Goal: Navigation & Orientation: Find specific page/section

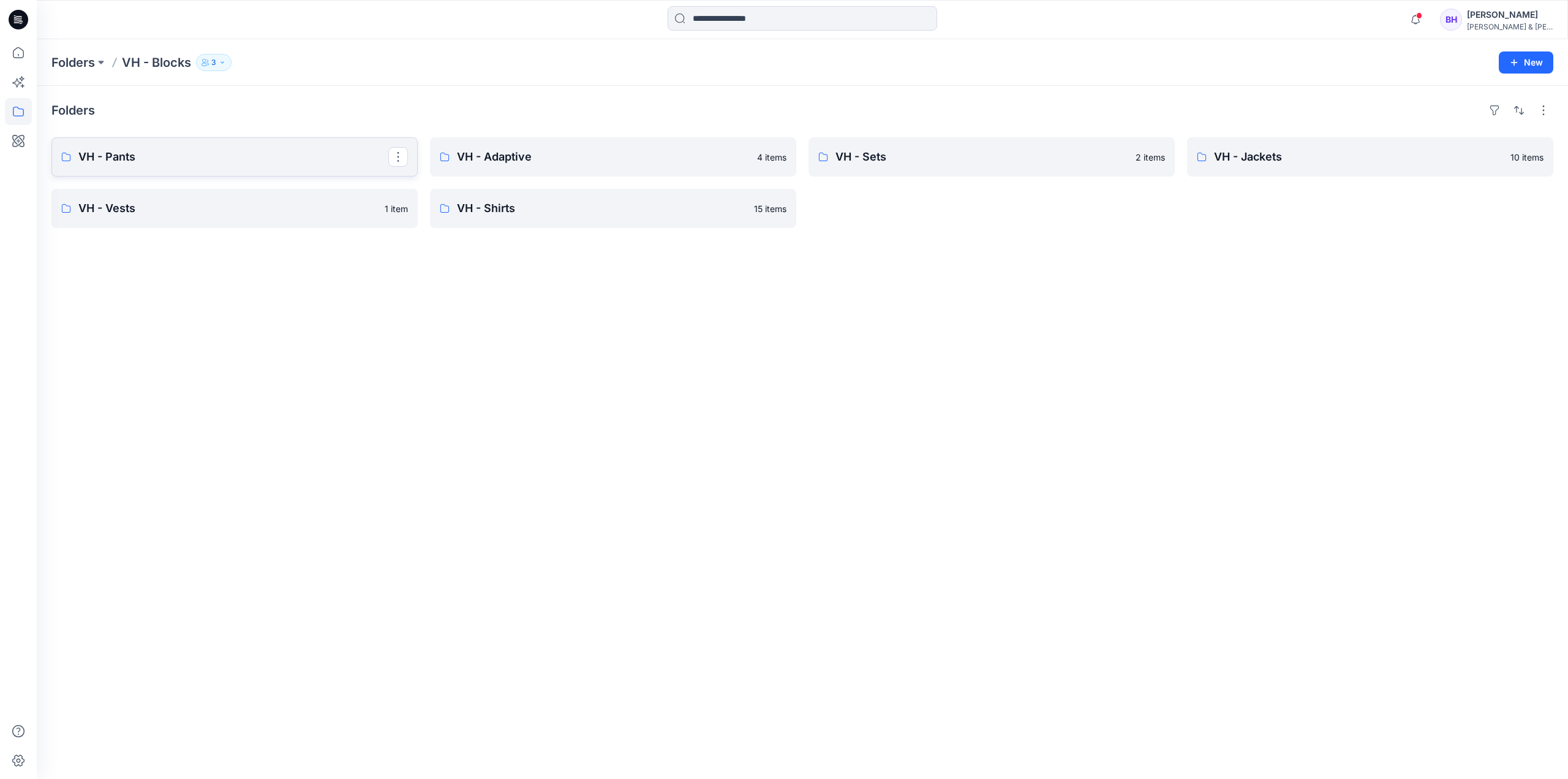
click at [173, 164] on p "VH - Pants" at bounding box center [233, 157] width 310 height 17
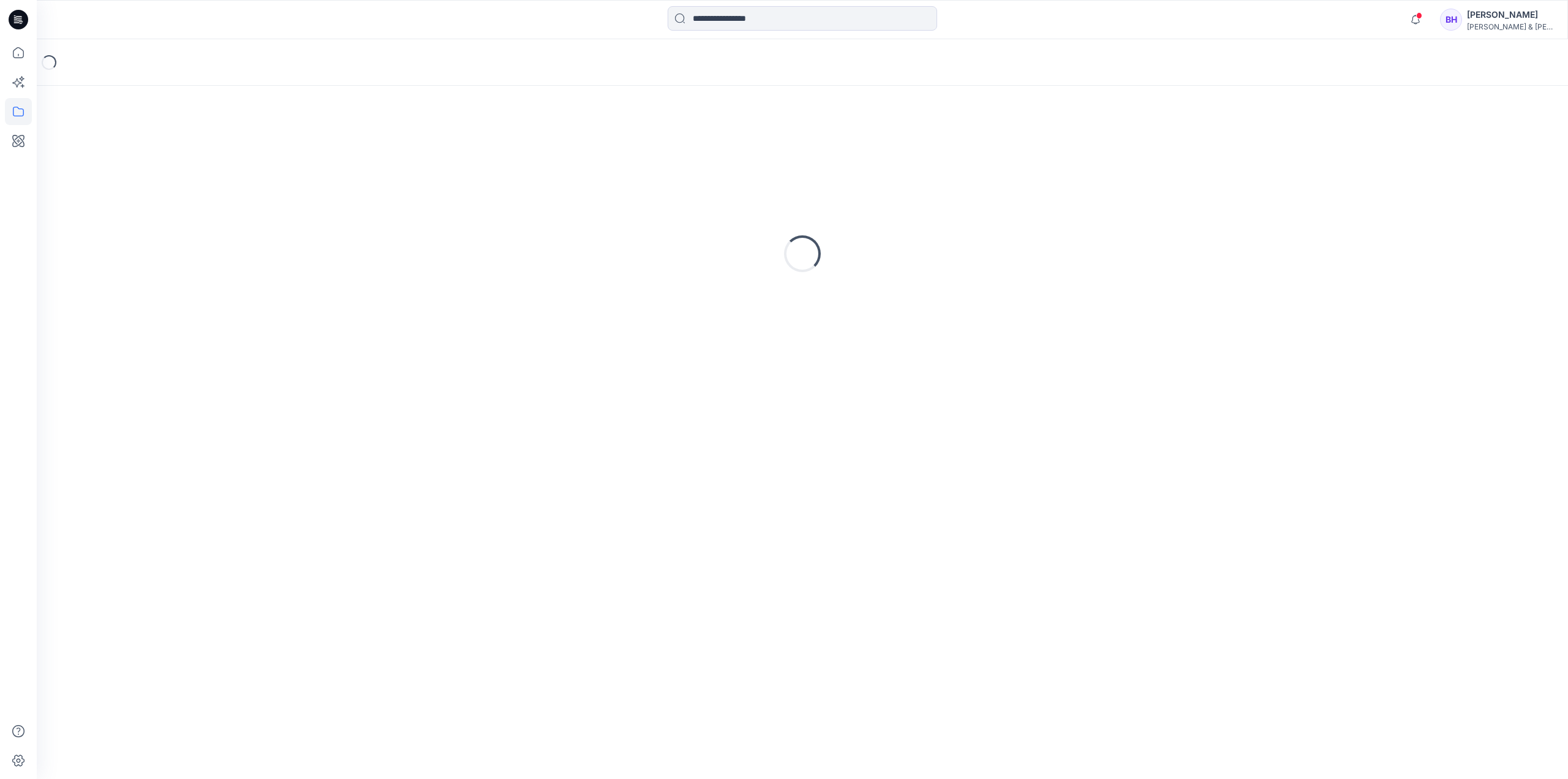
click at [173, 164] on div "Loading..." at bounding box center [802, 253] width 1502 height 306
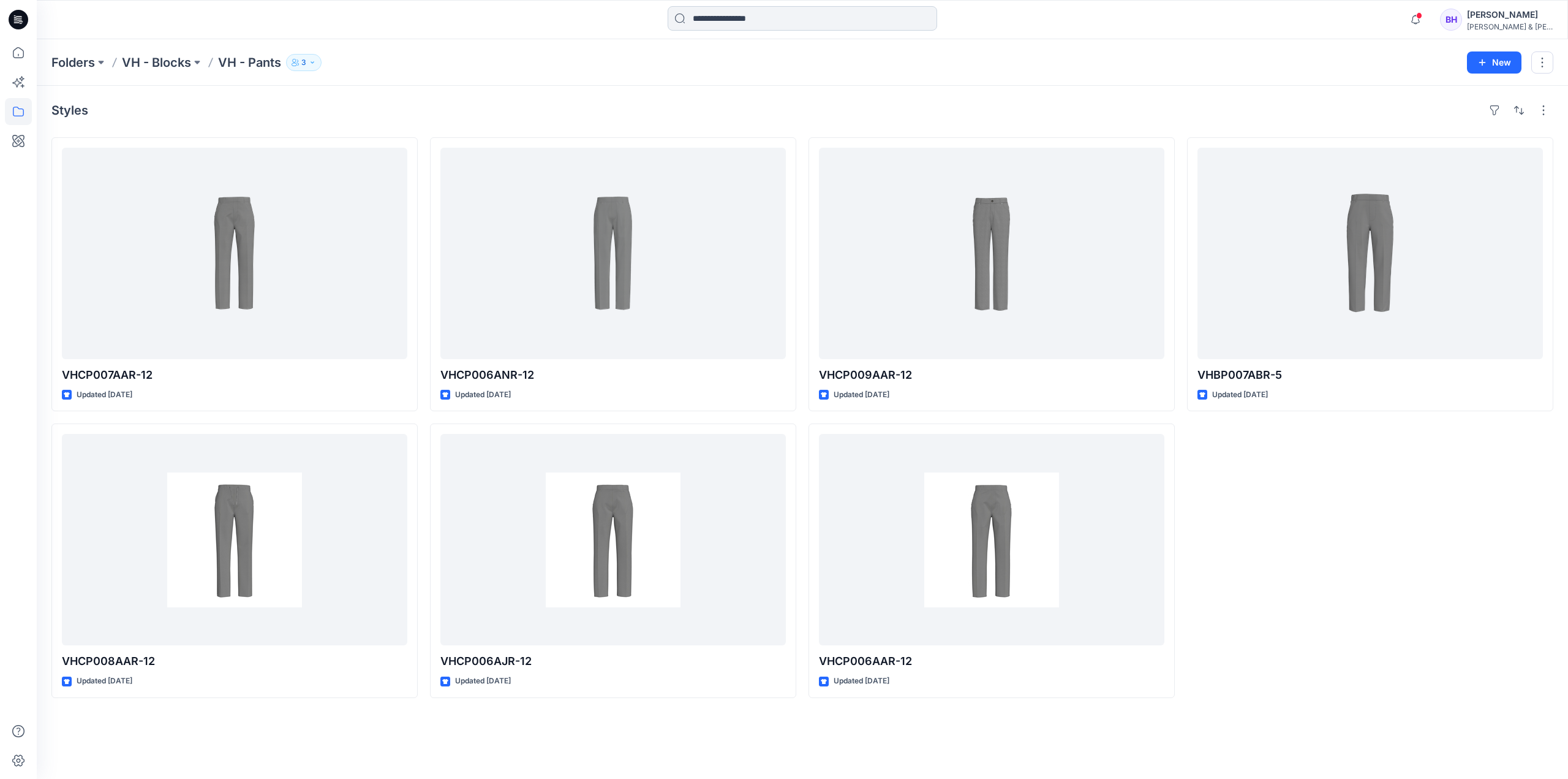
click at [757, 17] on input at bounding box center [802, 18] width 270 height 25
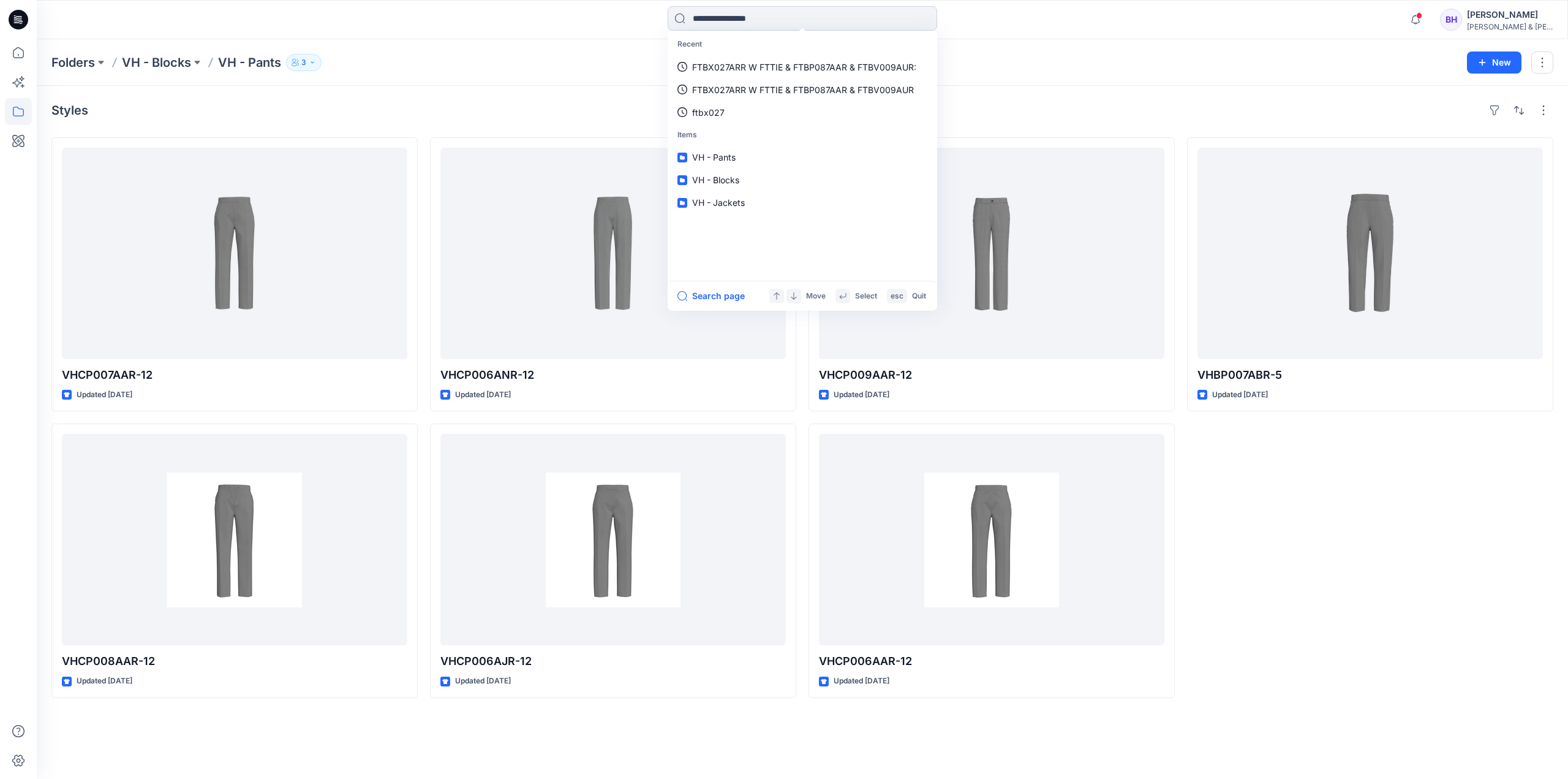
paste input "*********"
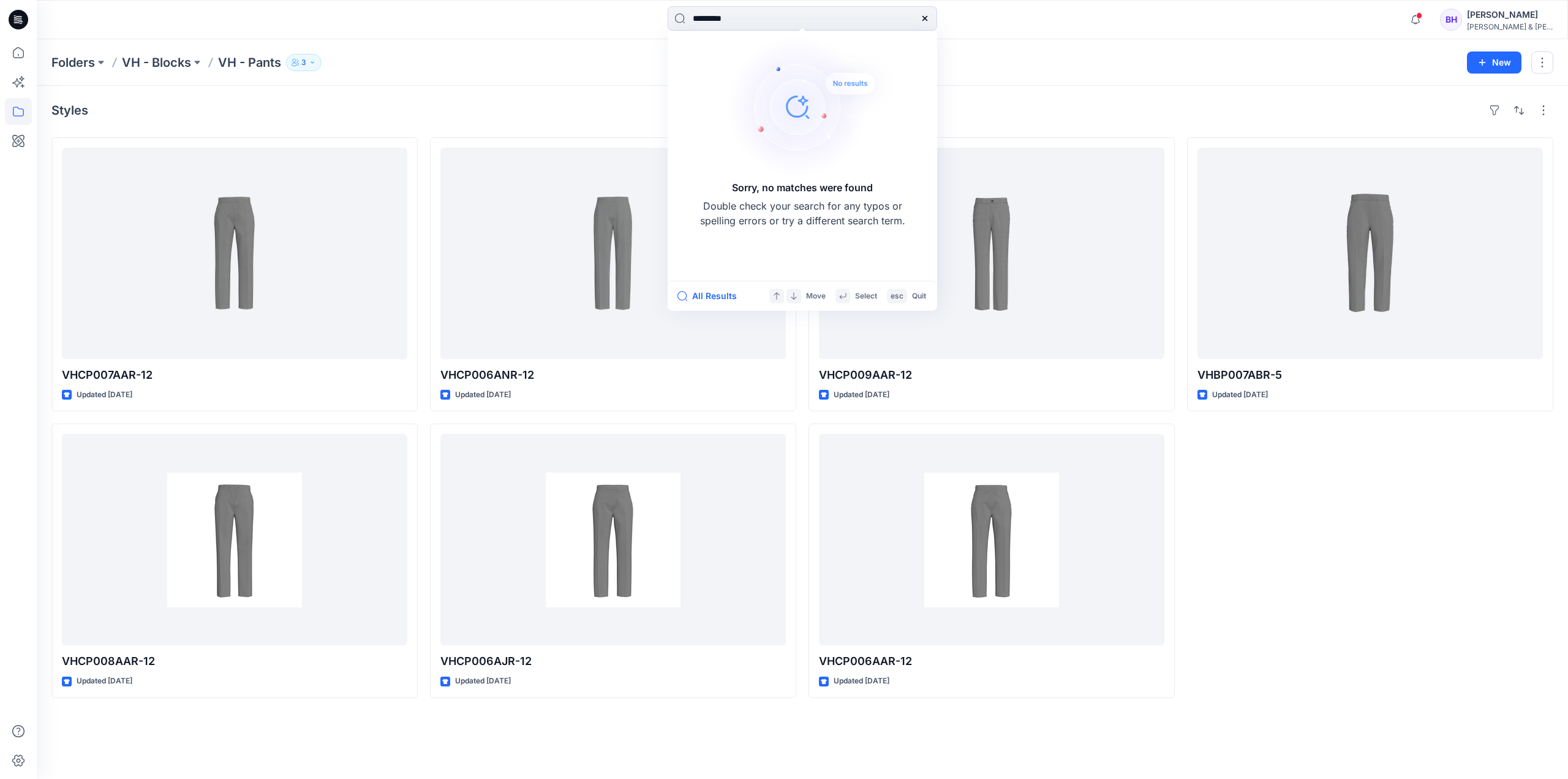
type input "*********"
click at [1007, 71] on div "Folders VH - Blocks VH - Pants 3 New" at bounding box center [802, 62] width 1532 height 46
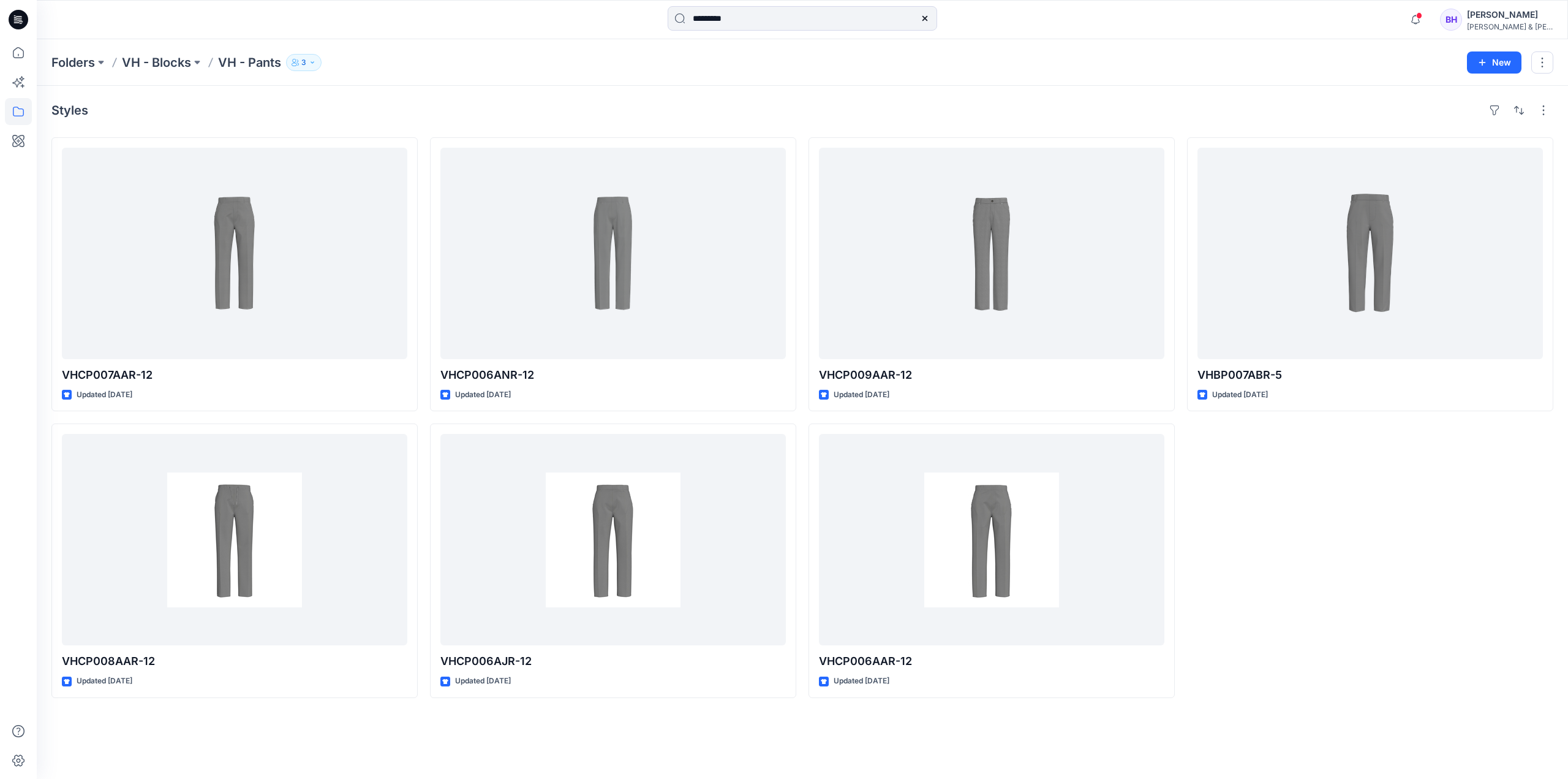
click at [1258, 460] on div "VHBP007ABR-5 Updated 4 years ago" at bounding box center [1370, 418] width 366 height 561
click at [457, 733] on div "Styles VHCP007AAR-12 Updated 6 months ago VHCP008AAR-12 Updated 4 years ago VHC…" at bounding box center [802, 433] width 1532 height 694
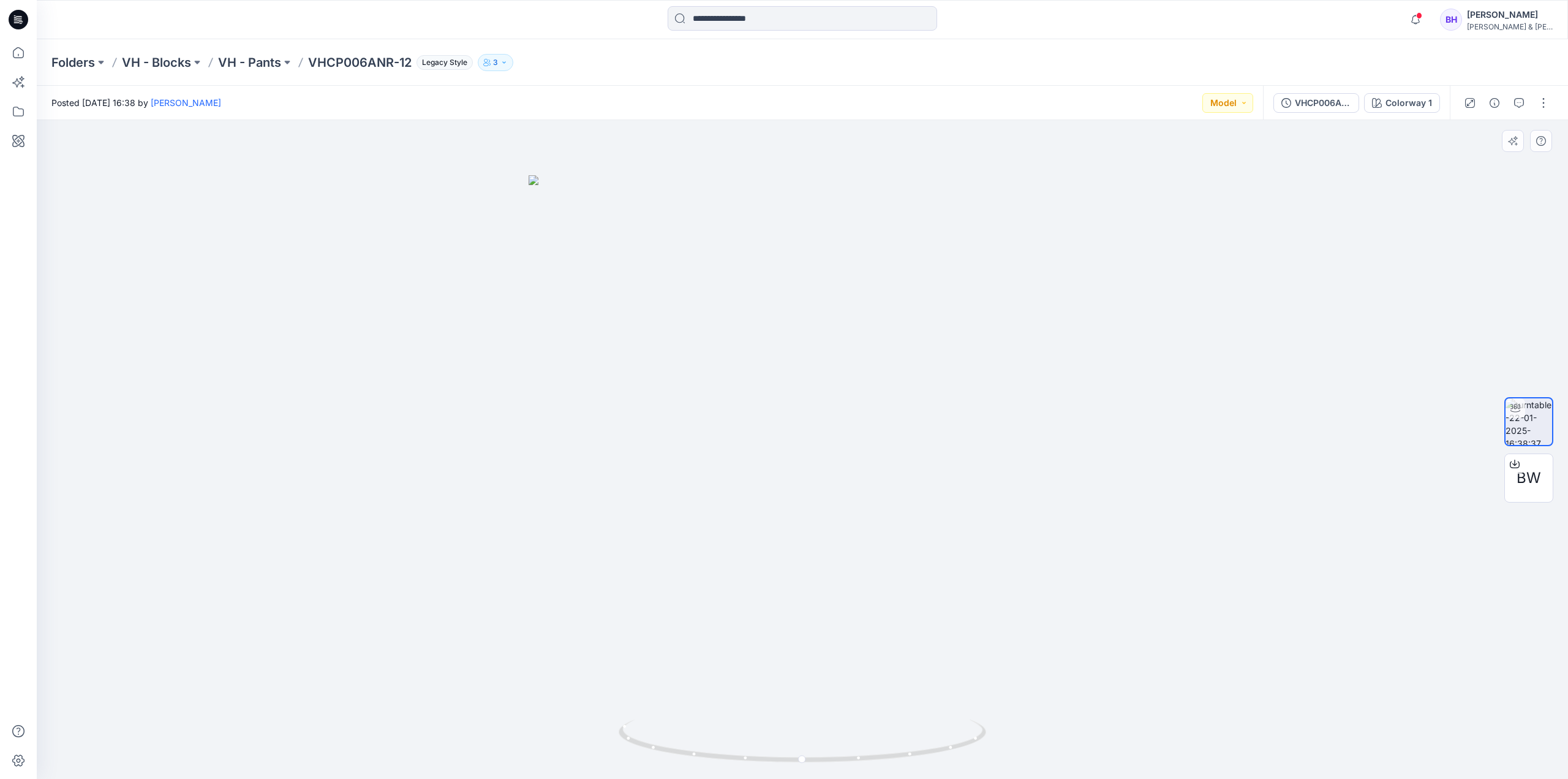
drag, startPoint x: 829, startPoint y: 283, endPoint x: 866, endPoint y: 237, distance: 59.0
click at [866, 237] on img at bounding box center [803, 477] width 548 height 604
drag, startPoint x: 857, startPoint y: 262, endPoint x: 857, endPoint y: 213, distance: 49.0
drag, startPoint x: 857, startPoint y: 213, endPoint x: 810, endPoint y: 324, distance: 120.5
click at [810, 324] on div at bounding box center [802, 450] width 1532 height 659
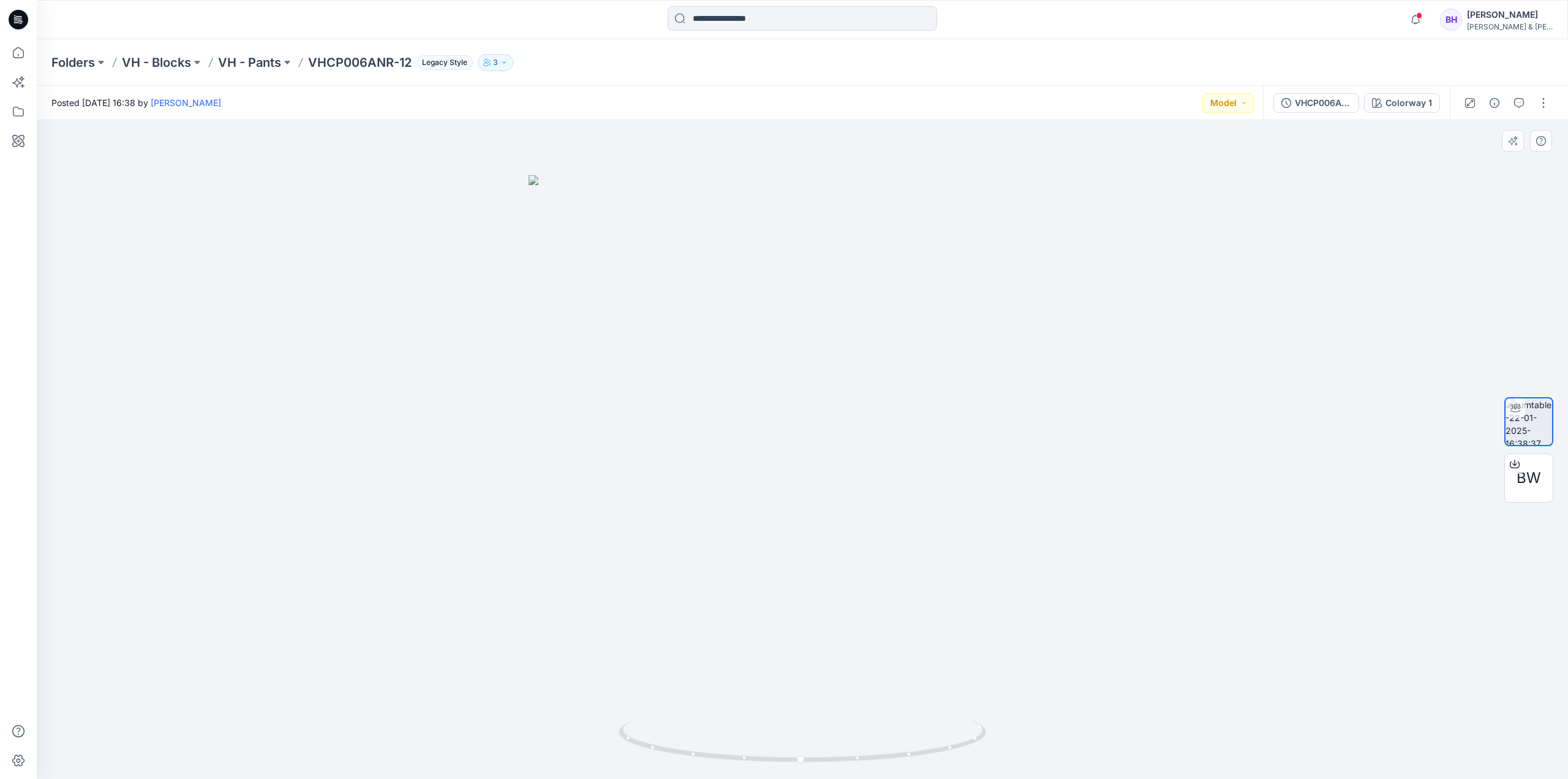
click at [657, 333] on img at bounding box center [803, 477] width 548 height 604
drag, startPoint x: 705, startPoint y: 337, endPoint x: 1066, endPoint y: 362, distance: 361.9
click at [1066, 362] on div at bounding box center [802, 450] width 1532 height 659
drag, startPoint x: 674, startPoint y: 259, endPoint x: 0, endPoint y: 6, distance: 719.9
click at [0, 328] on div "Notifications Your style FTBX027ARR W FTTIE &amp; FTBP087AAR &amp; FTBV009AUR-B…" at bounding box center [784, 390] width 1568 height 779
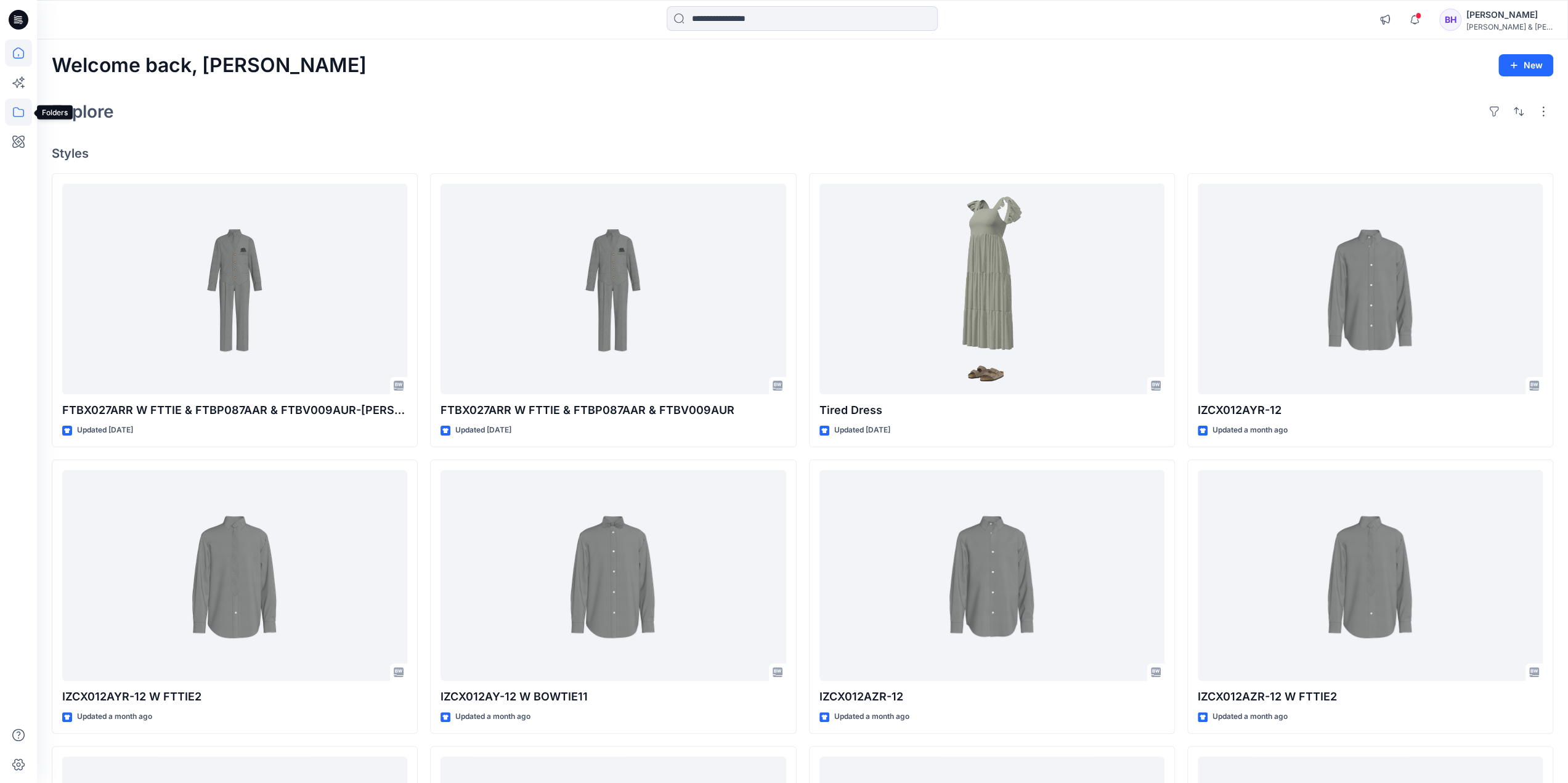
click at [17, 111] on icon at bounding box center [18, 111] width 27 height 27
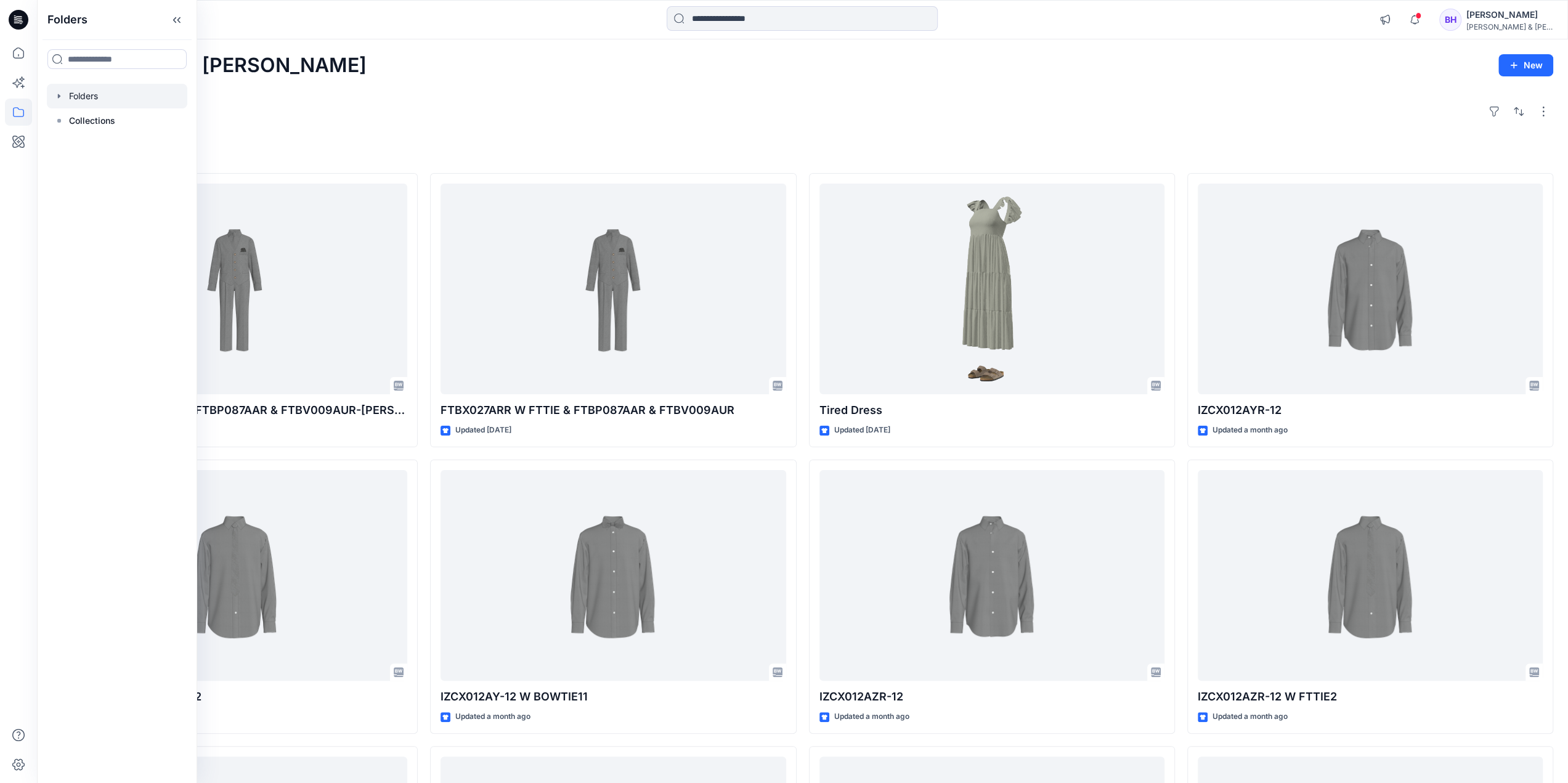
click at [94, 97] on div at bounding box center [116, 96] width 140 height 25
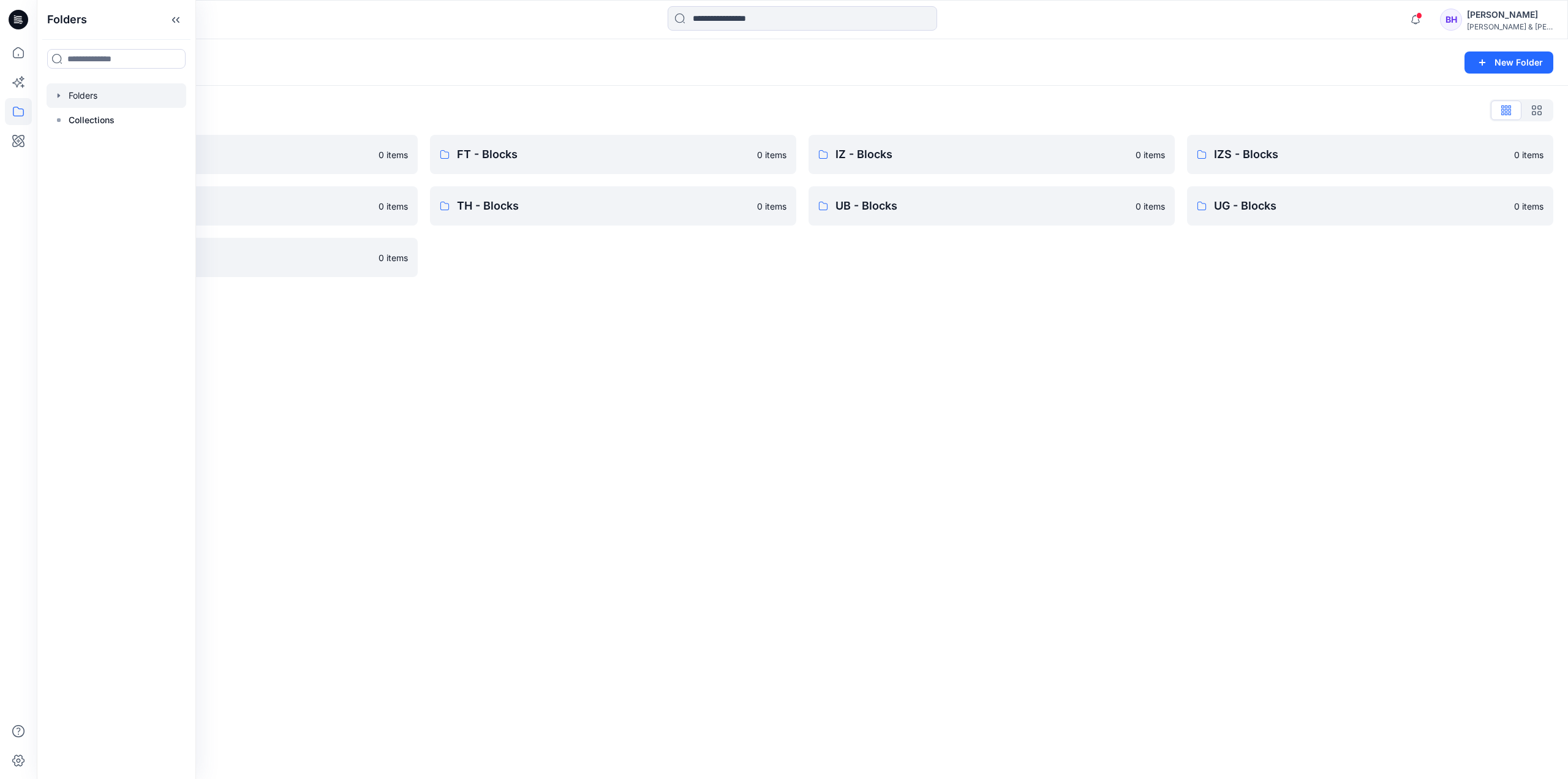
click at [571, 329] on div "Folders New Folder Folders List CK - Blocks 0 items NT - Blocks 0 items VH - Bl…" at bounding box center [802, 409] width 1532 height 740
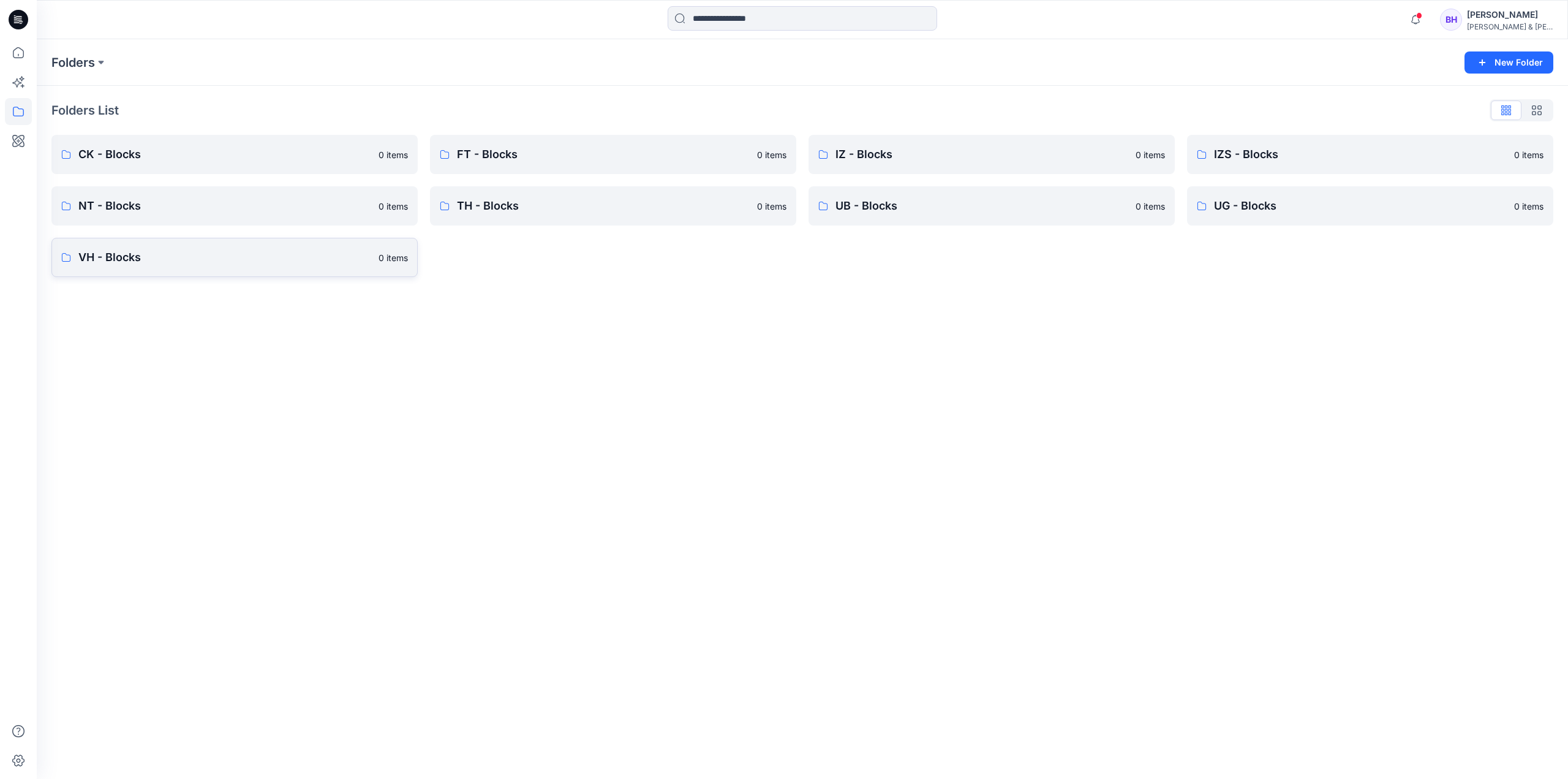
click at [144, 255] on p "VH - Blocks" at bounding box center [224, 258] width 293 height 17
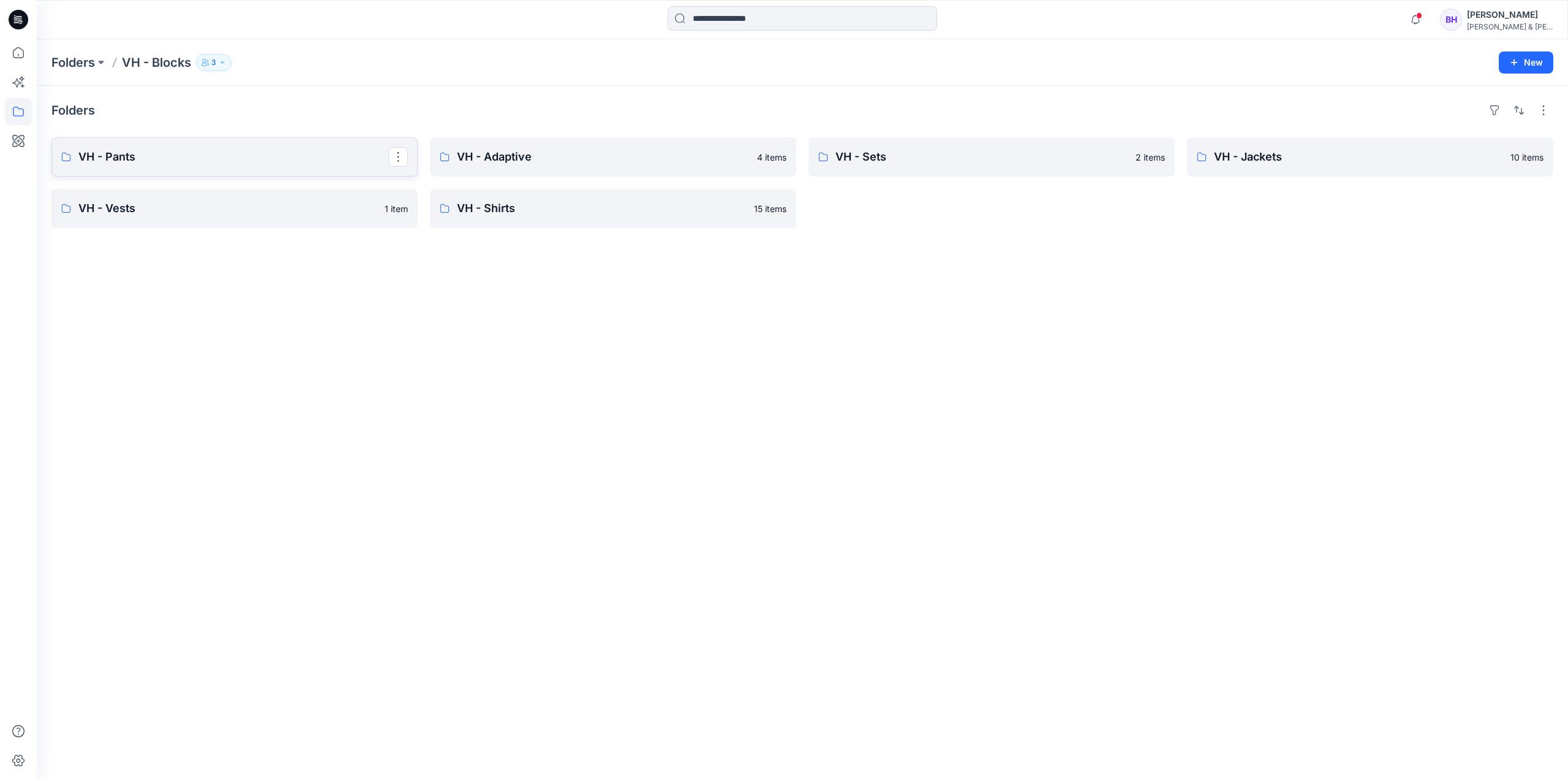
click at [286, 161] on p "VH - Pants" at bounding box center [233, 157] width 310 height 17
click at [937, 162] on p "VH - Sets" at bounding box center [991, 157] width 310 height 17
click at [1264, 159] on p "VH - Jackets" at bounding box center [1369, 157] width 310 height 17
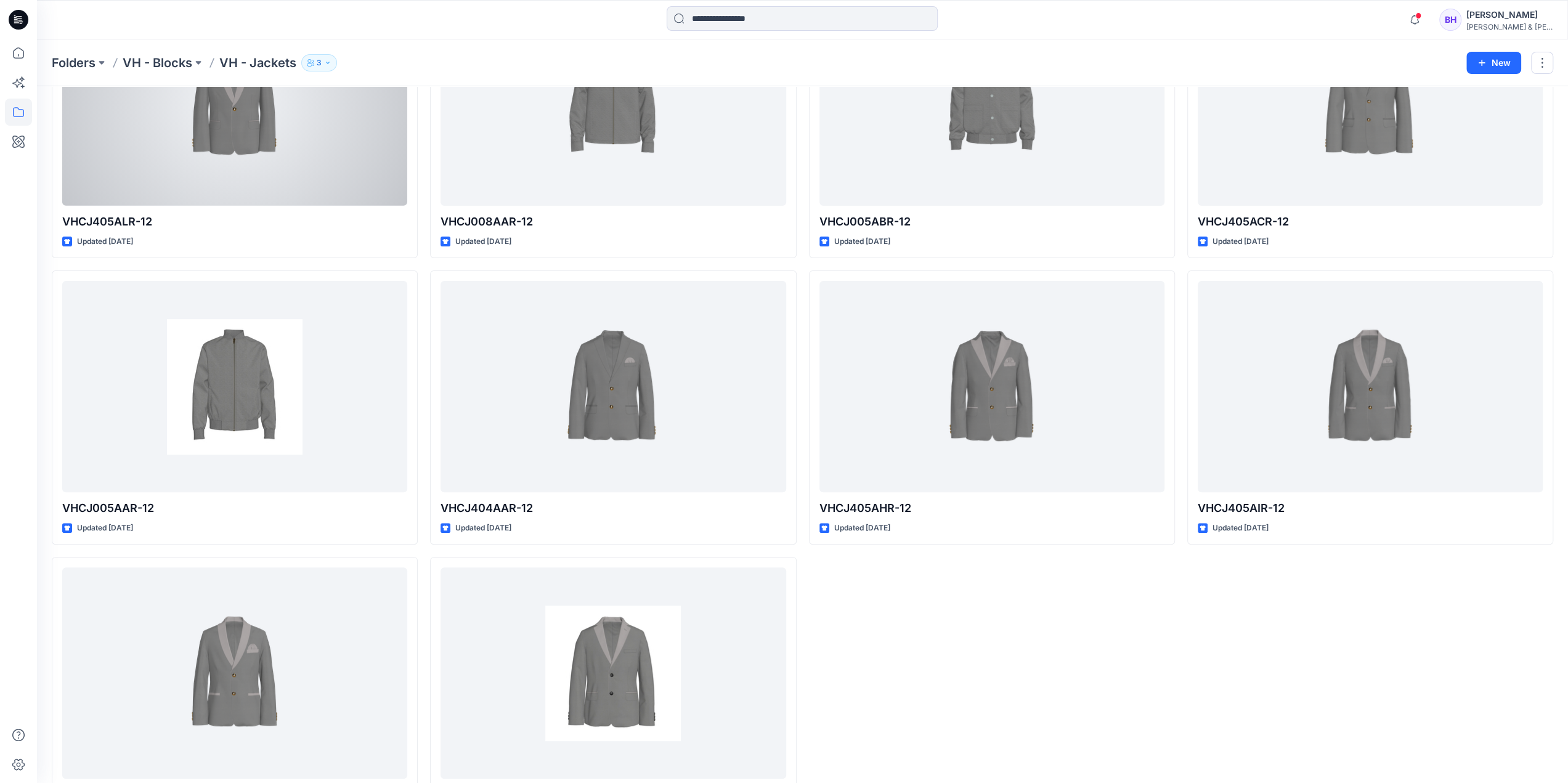
scroll to position [185, 0]
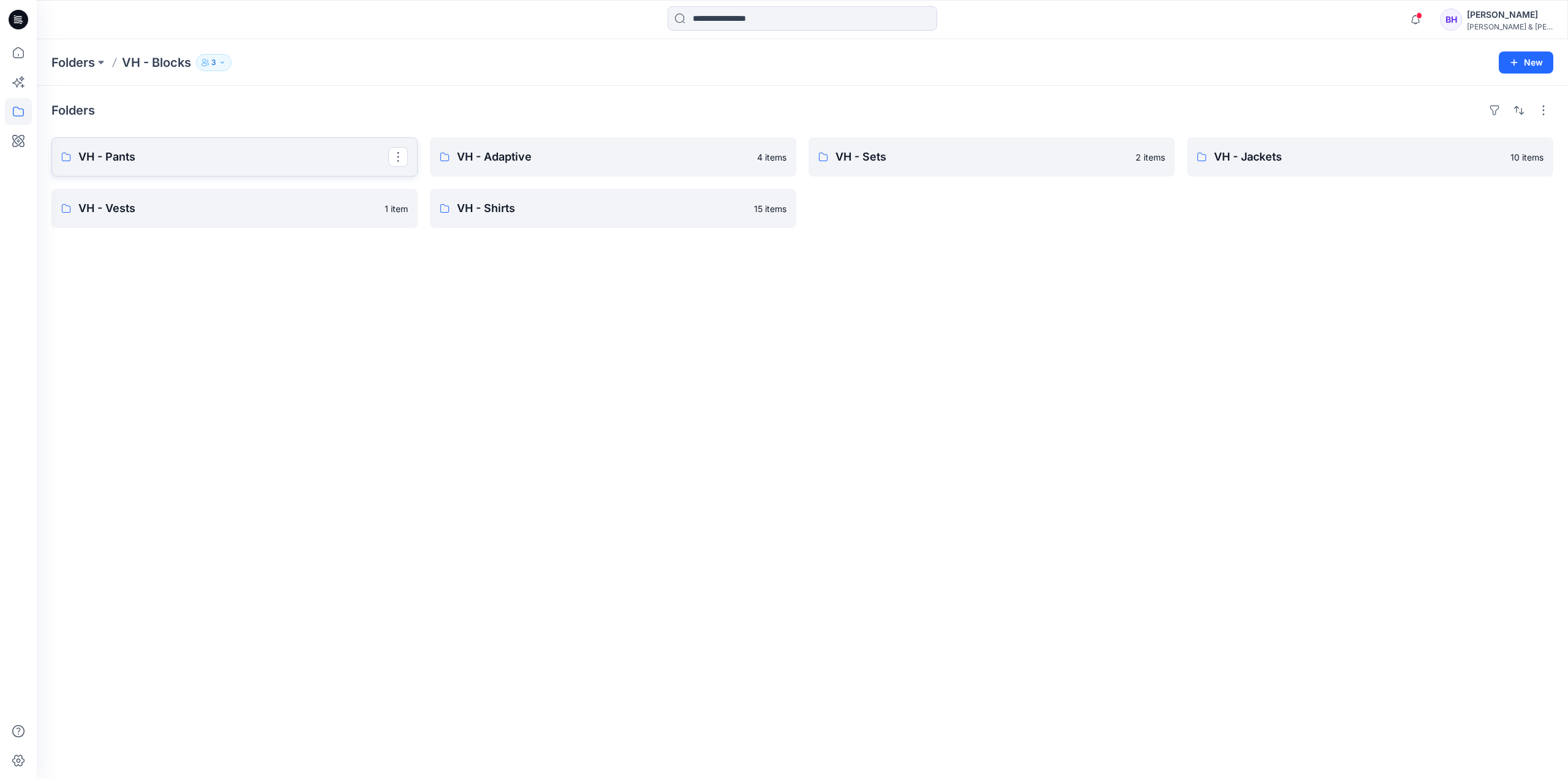
click at [185, 146] on link "VH - Pants" at bounding box center [234, 157] width 366 height 39
